Goal: Task Accomplishment & Management: Manage account settings

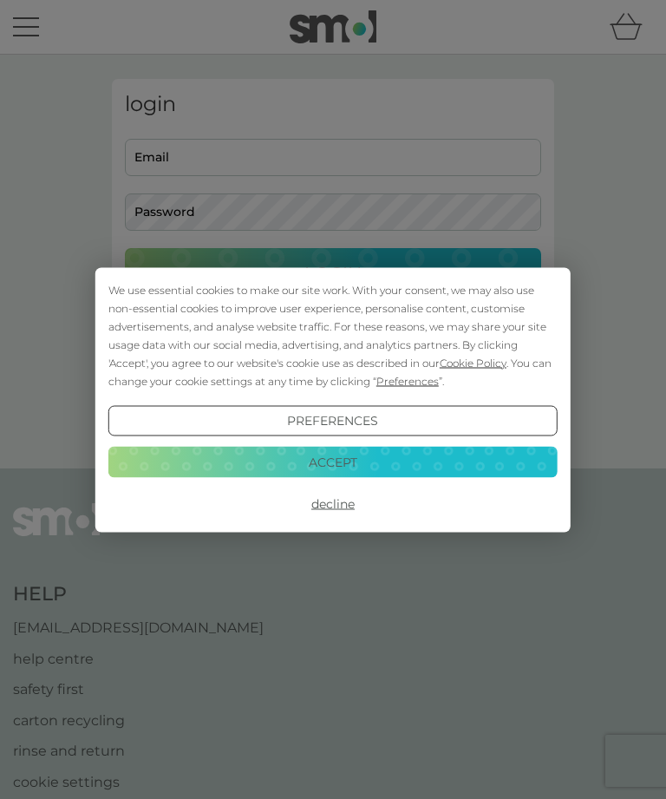
click at [166, 162] on div "We use essential cookies to make our site work. With your consent, we may also …" at bounding box center [333, 399] width 666 height 799
click at [203, 461] on button "Accept" at bounding box center [332, 462] width 449 height 31
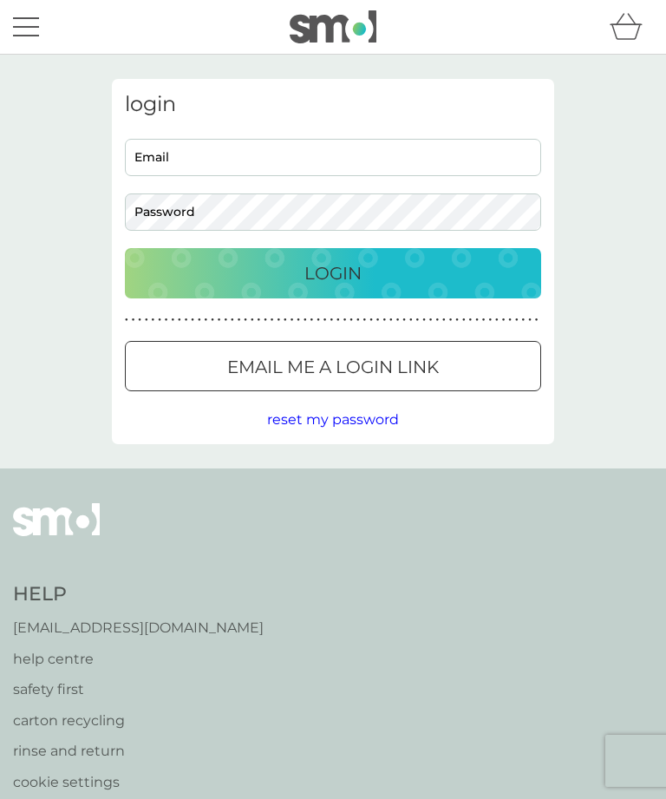
click at [160, 158] on input "Email" at bounding box center [333, 157] width 416 height 37
type input "susie.maynard@btinternet.com"
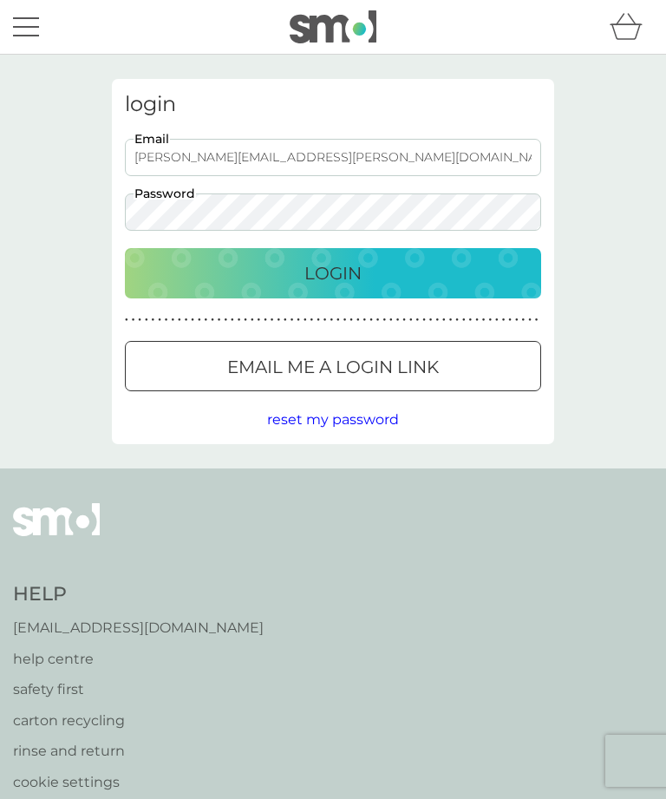
click at [333, 272] on button "Login" at bounding box center [333, 273] width 416 height 50
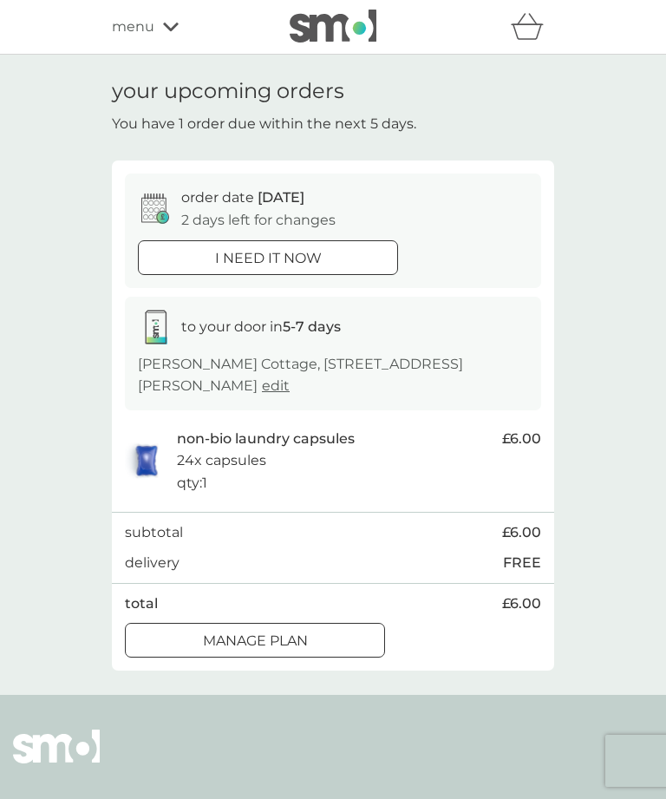
click at [140, 195] on div at bounding box center [155, 208] width 35 height 30
click at [144, 212] on icon at bounding box center [155, 208] width 28 height 30
click at [262, 383] on span "edit" at bounding box center [276, 385] width 28 height 16
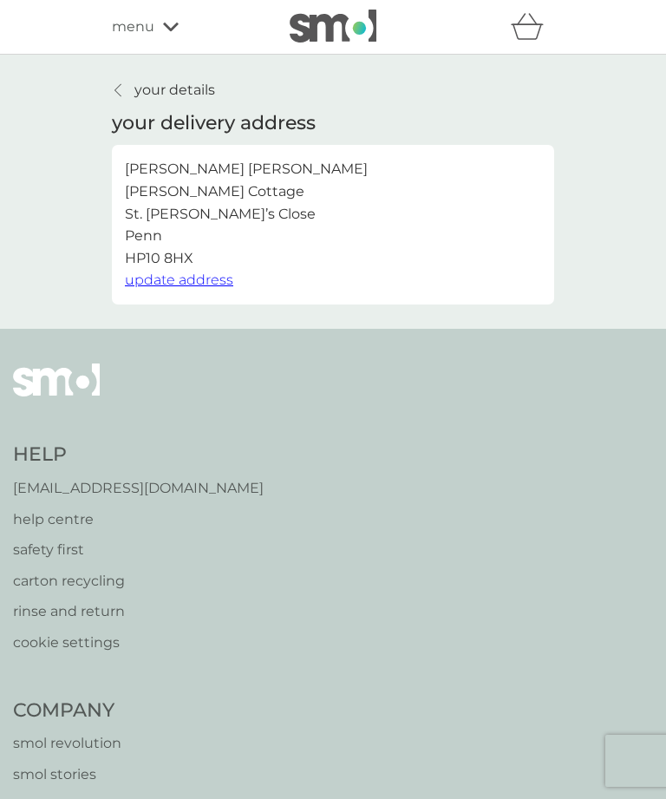
click at [163, 25] on icon at bounding box center [171, 27] width 16 height 9
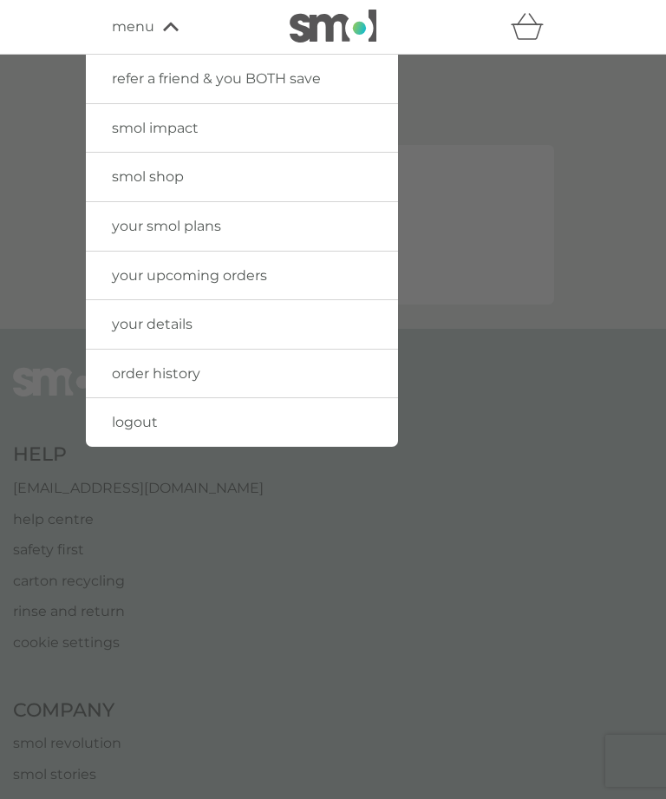
click at [64, 97] on div at bounding box center [333, 454] width 666 height 799
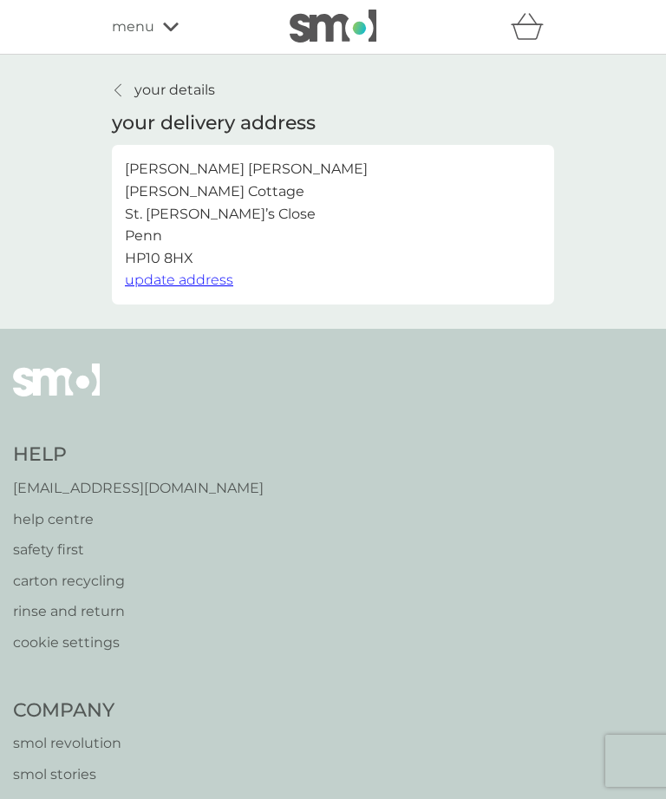
click at [166, 36] on div "menu" at bounding box center [185, 27] width 147 height 23
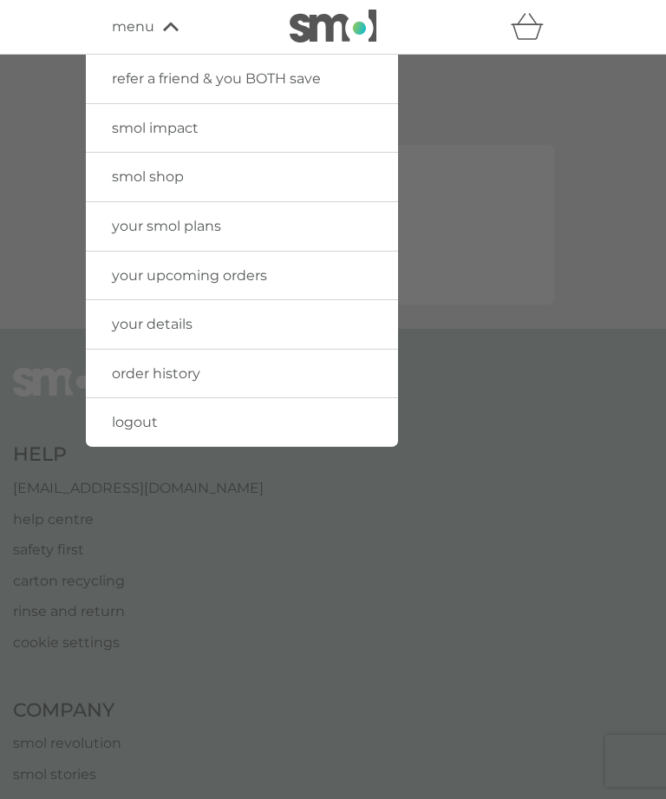
click at [102, 263] on link "your upcoming orders" at bounding box center [242, 275] width 312 height 49
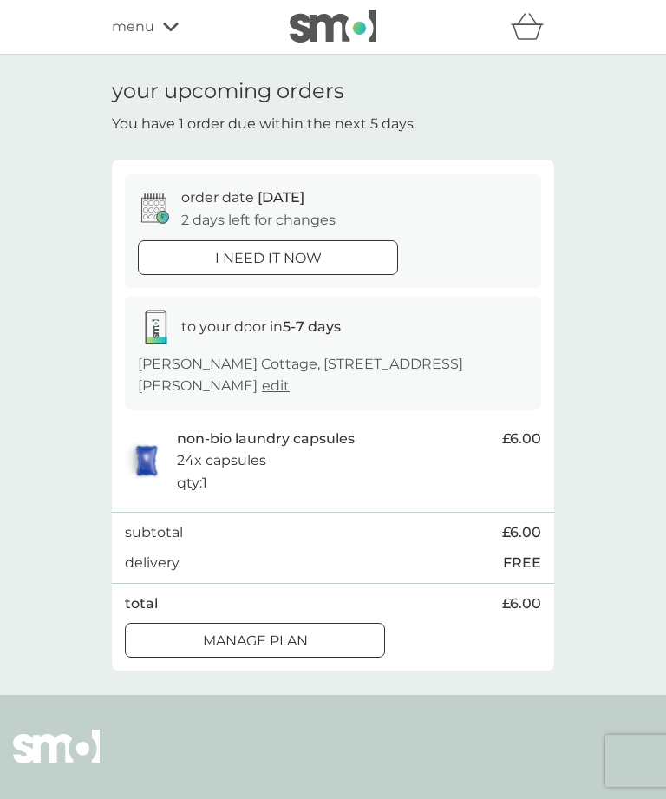
click at [150, 321] on icon at bounding box center [155, 327] width 35 height 35
click at [224, 636] on div at bounding box center [255, 641] width 62 height 18
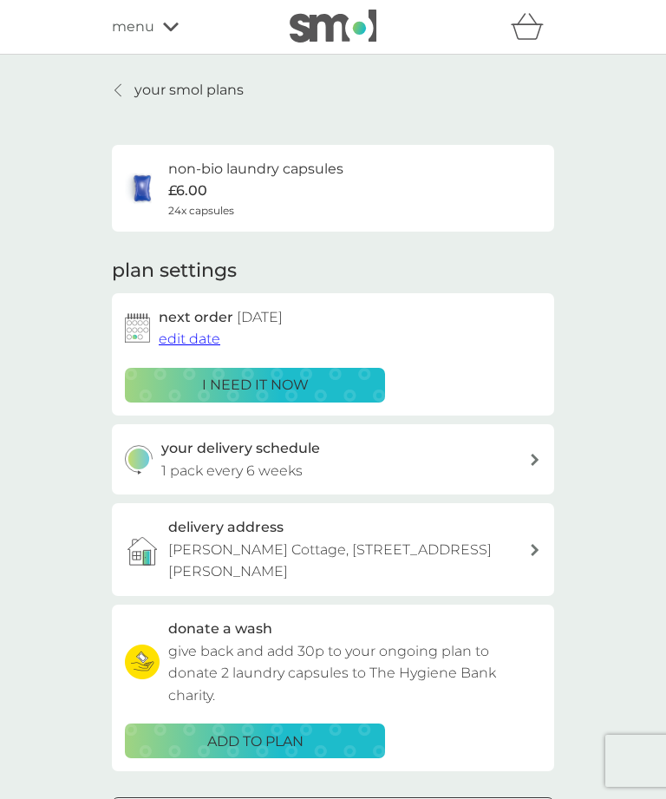
click at [187, 336] on span "edit date" at bounding box center [190, 338] width 62 height 16
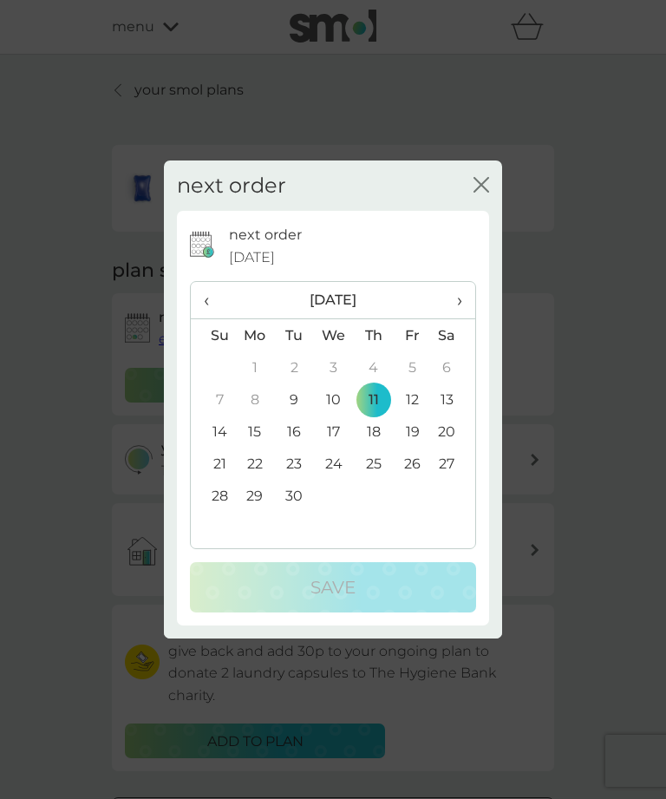
click at [290, 491] on td "30" at bounding box center [294, 496] width 39 height 32
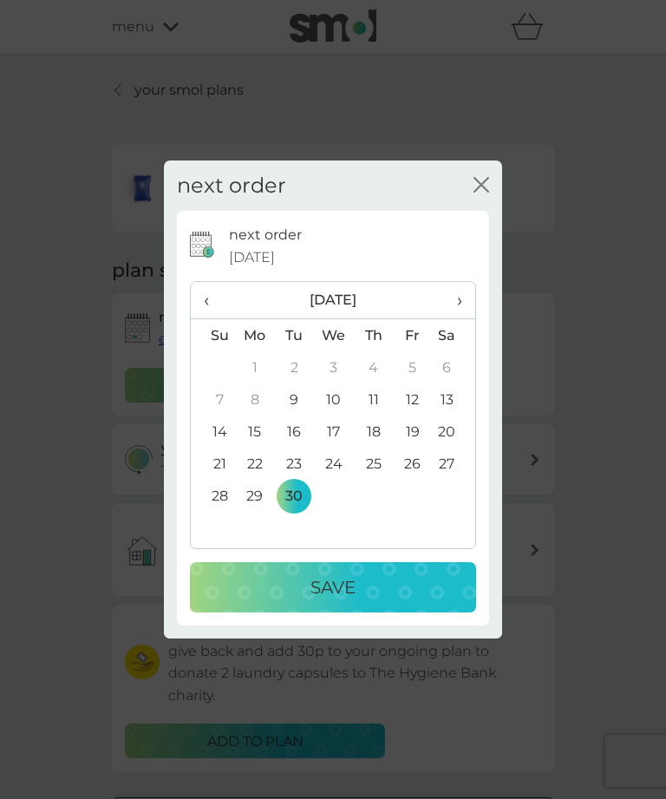
click at [277, 590] on div "Save" at bounding box center [332, 587] width 251 height 28
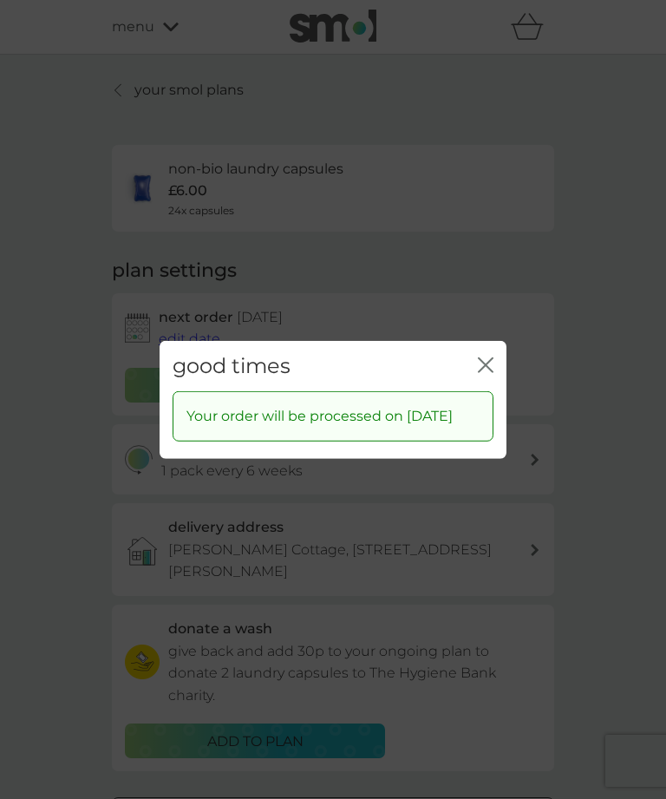
click at [486, 356] on button "close" at bounding box center [486, 365] width 16 height 18
